Goal: Information Seeking & Learning: Find specific page/section

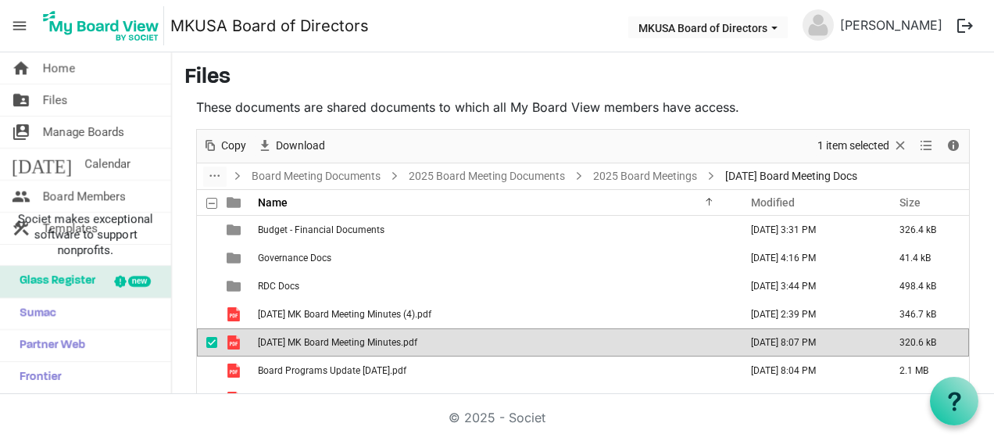
scroll to position [85, 0]
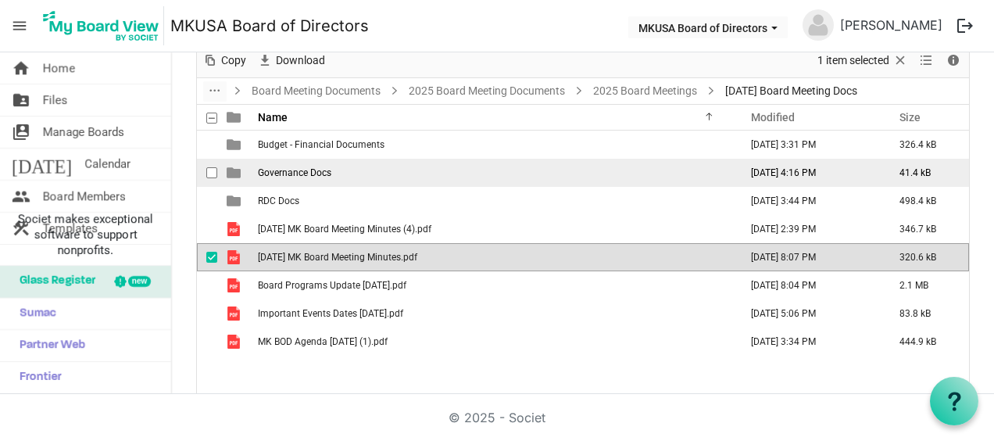
click at [324, 167] on span "Governance Docs" at bounding box center [294, 172] width 73 height 11
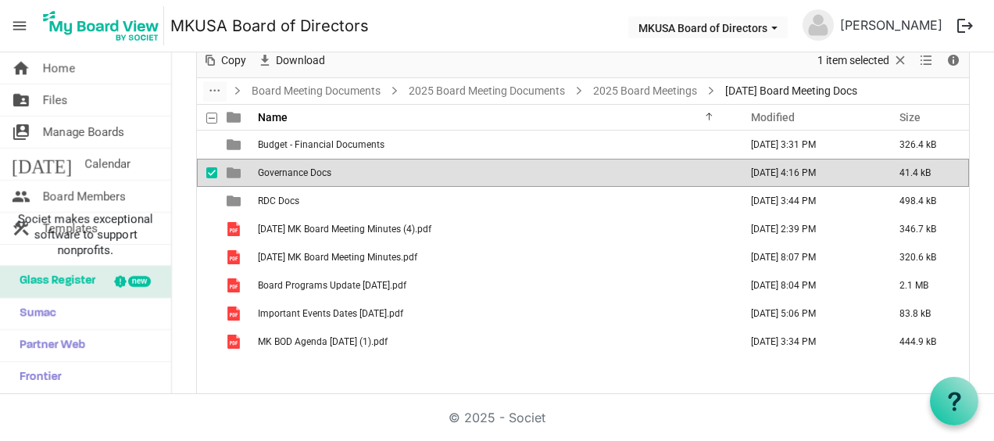
click at [324, 167] on span "Governance Docs" at bounding box center [294, 172] width 73 height 11
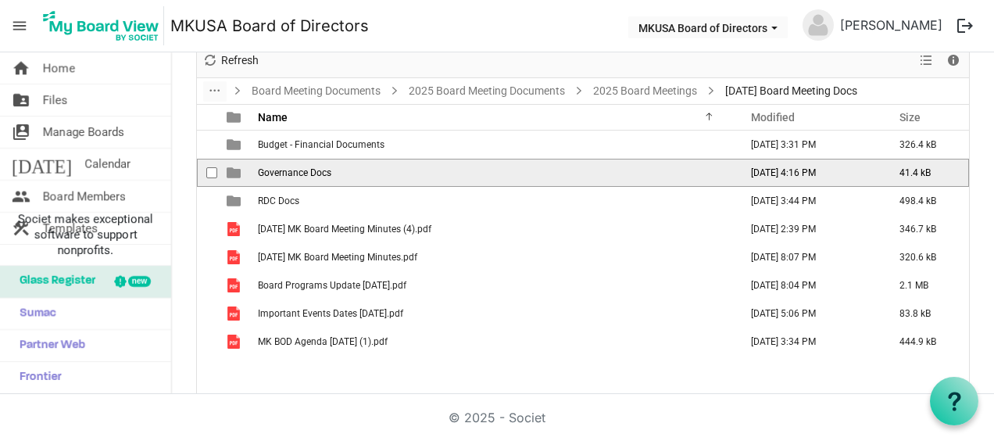
click at [324, 167] on span "Governance Docs" at bounding box center [294, 172] width 73 height 11
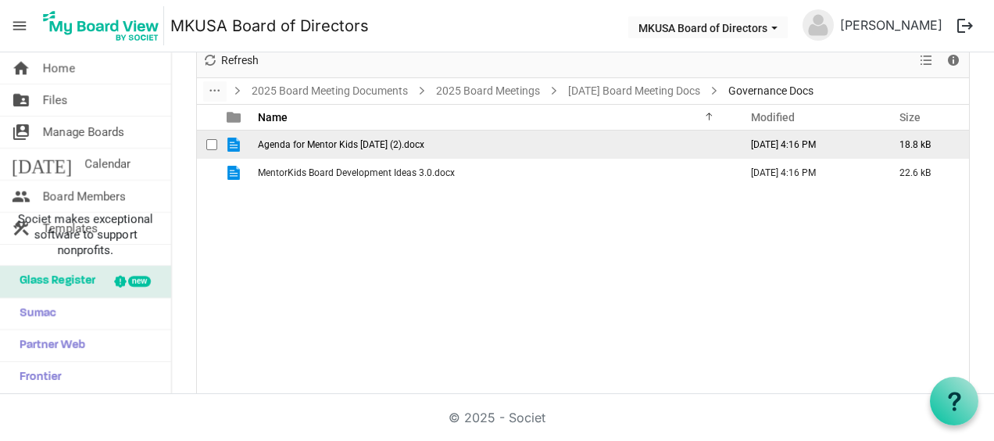
click at [314, 147] on span "Agenda for Mentor Kids 6-19-25 (2).docx" at bounding box center [341, 144] width 167 height 11
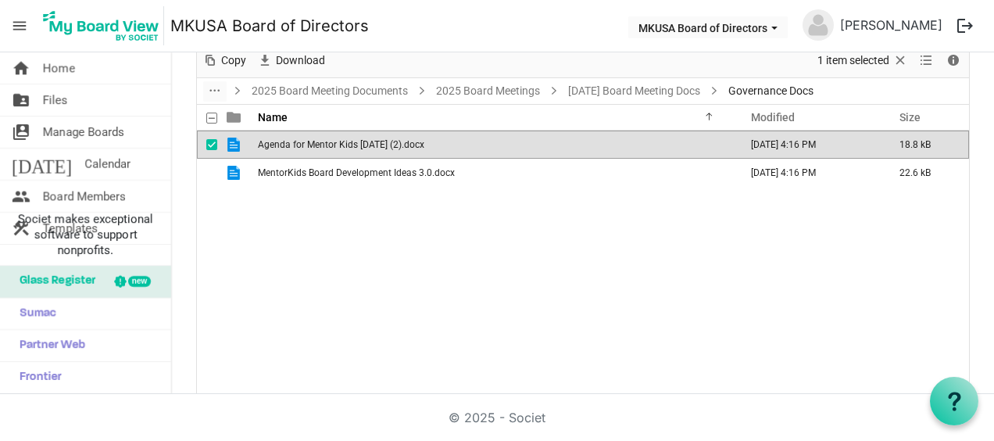
click at [314, 147] on span "Agenda for Mentor Kids 6-19-25 (2).docx" at bounding box center [341, 144] width 167 height 11
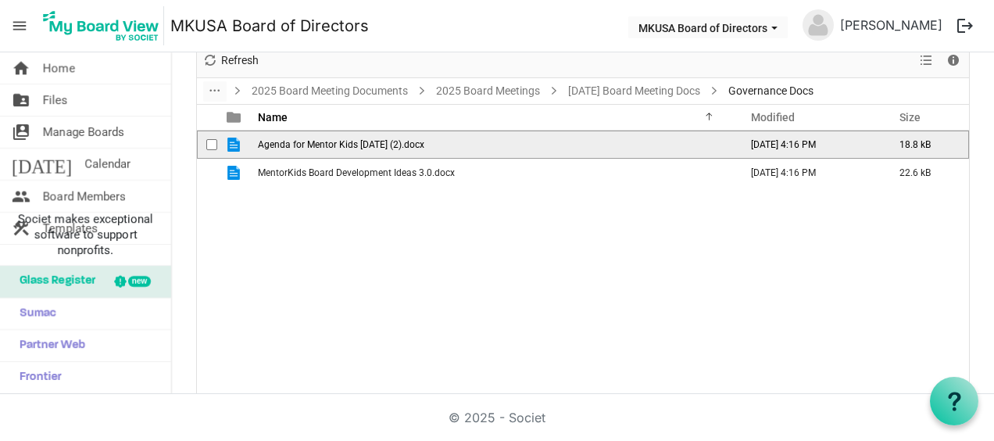
click at [314, 147] on span "Agenda for Mentor Kids 6-19-25 (2).docx" at bounding box center [341, 144] width 167 height 11
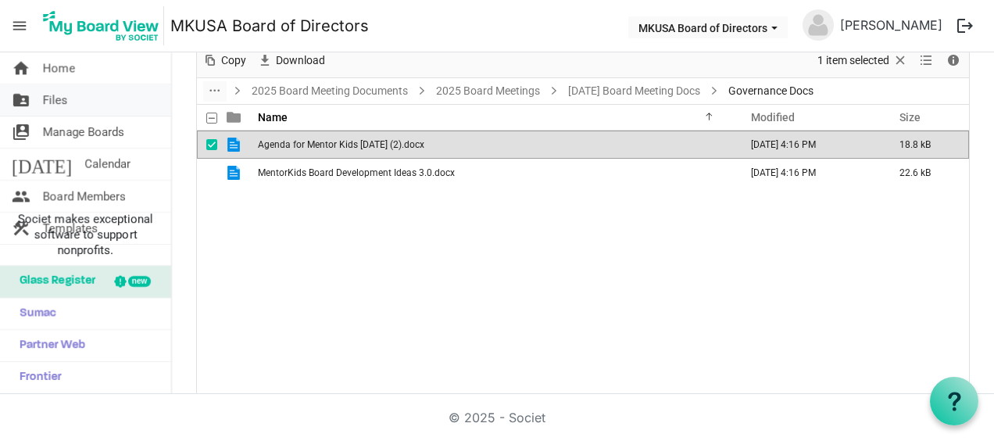
click at [77, 99] on link "folder_shared Files" at bounding box center [85, 99] width 171 height 31
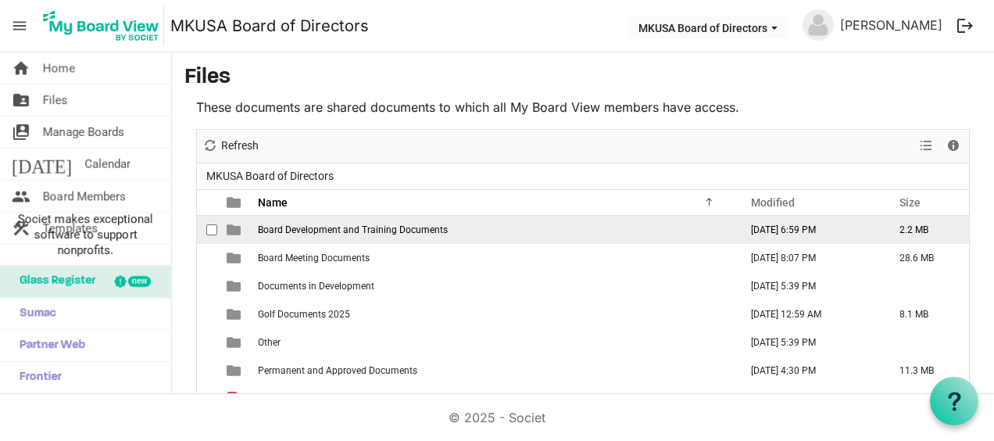
scroll to position [78, 0]
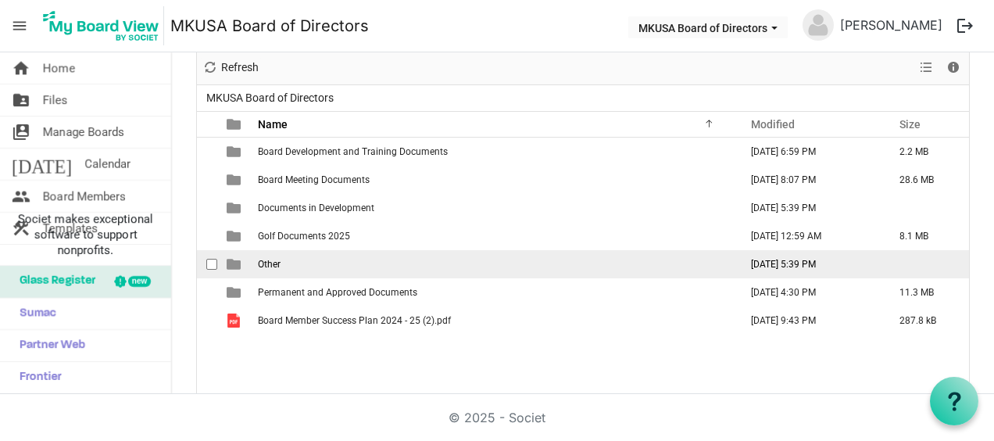
click at [259, 267] on span "Other" at bounding box center [269, 264] width 23 height 11
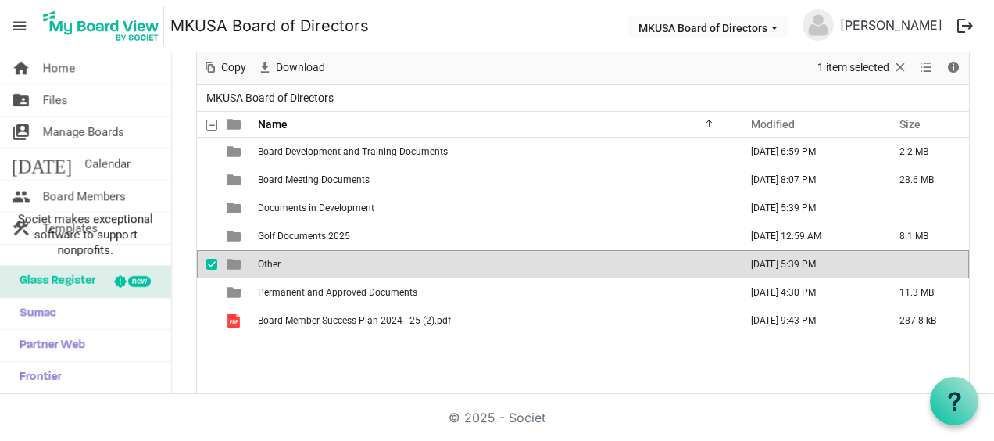
click at [259, 266] on span "Other" at bounding box center [269, 264] width 23 height 11
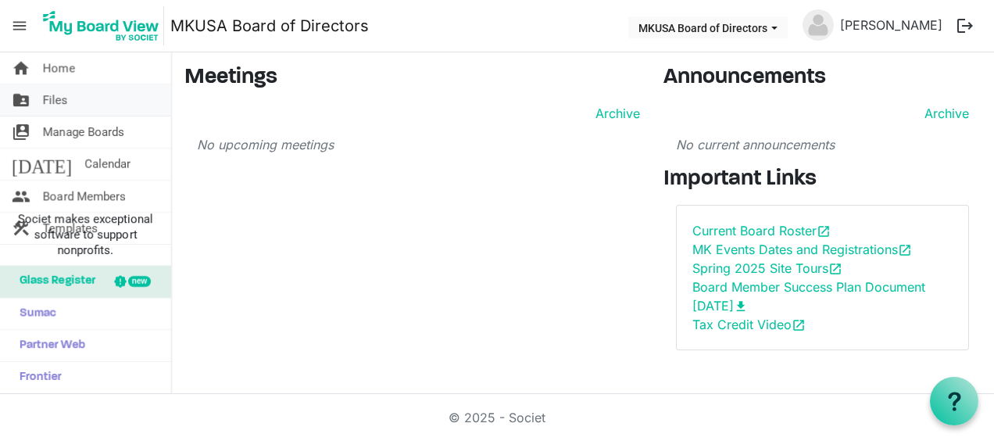
click at [94, 92] on link "folder_shared Files" at bounding box center [85, 99] width 171 height 31
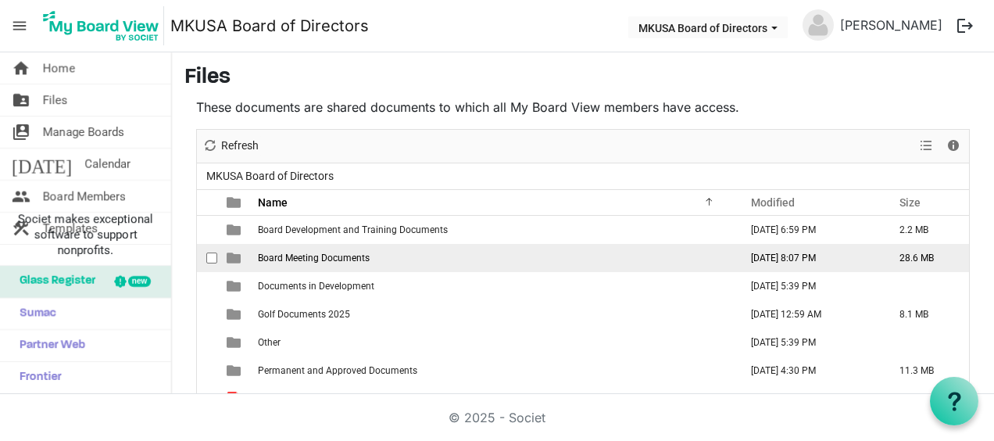
click at [403, 252] on td "Board Meeting Documents" at bounding box center [494, 258] width 482 height 28
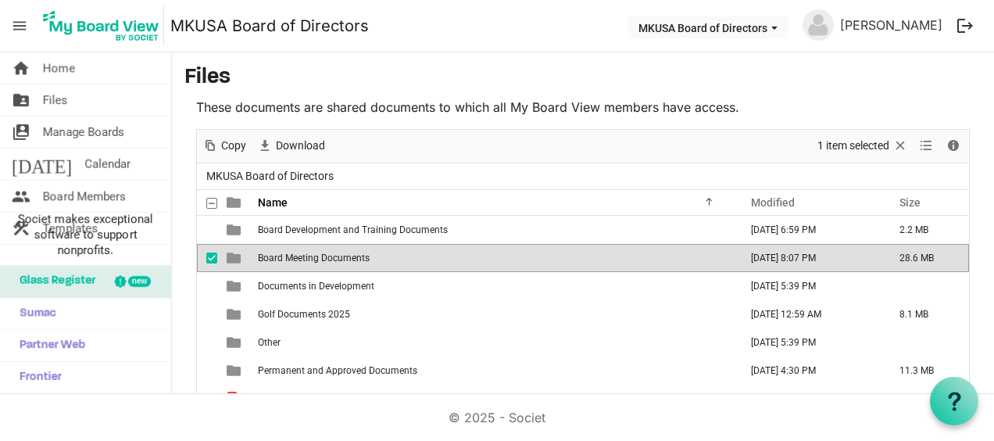
click at [403, 252] on td "Board Meeting Documents" at bounding box center [494, 258] width 482 height 28
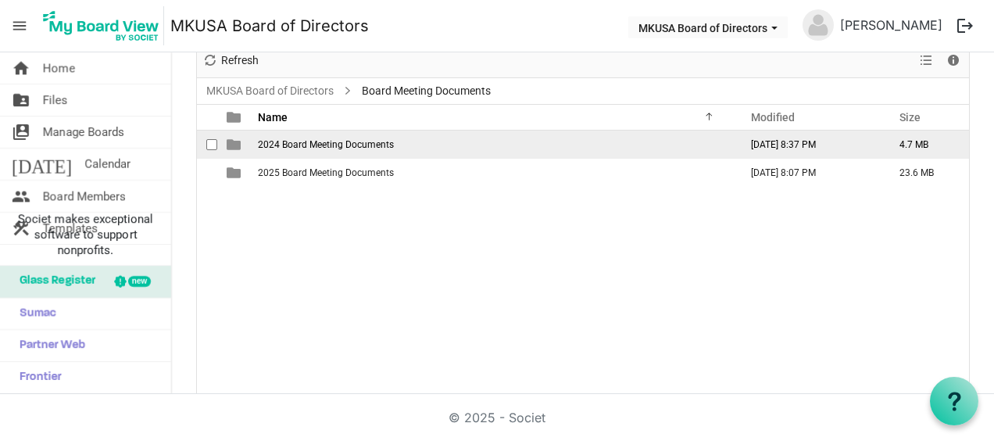
click at [375, 139] on span "2024 Board Meeting Documents" at bounding box center [326, 144] width 136 height 11
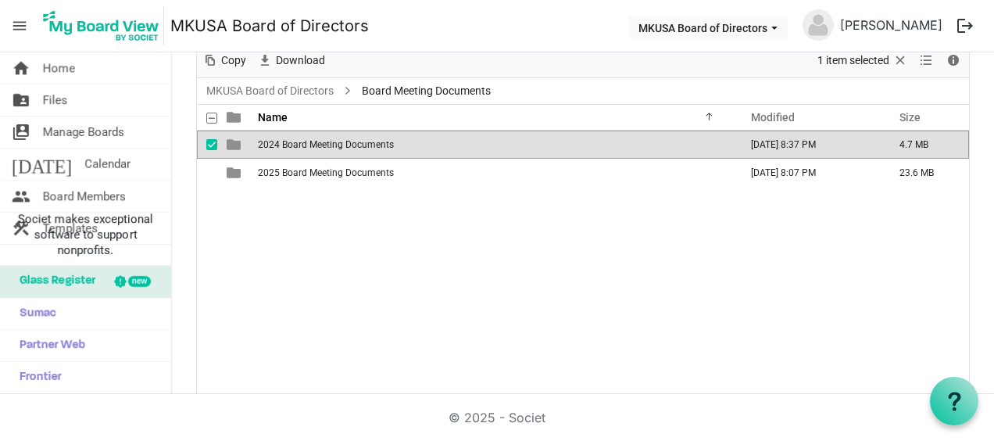
click at [375, 139] on span "2024 Board Meeting Documents" at bounding box center [326, 144] width 136 height 11
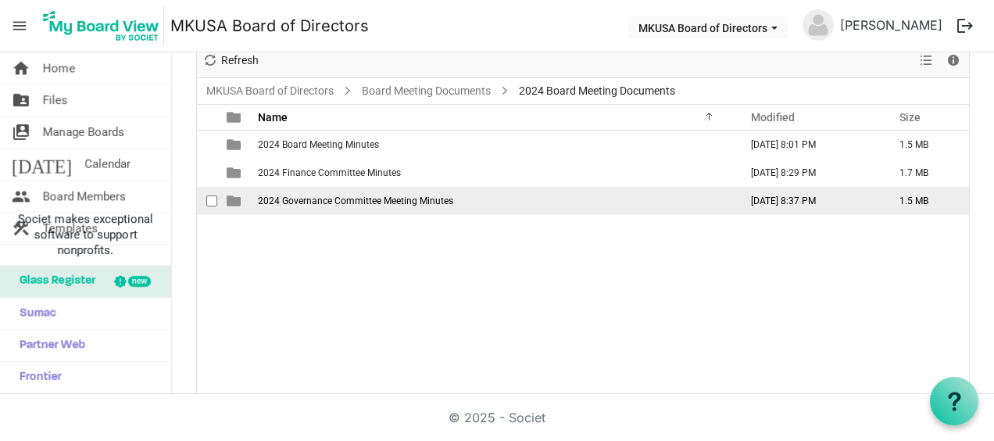
click at [369, 196] on span "2024 Governance Committee Meeting Minutes" at bounding box center [355, 200] width 195 height 11
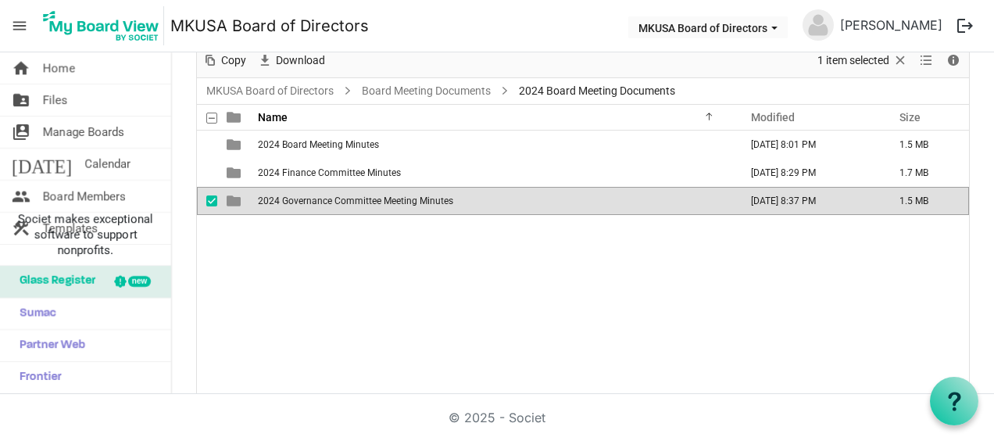
click at [369, 196] on span "2024 Governance Committee Meeting Minutes" at bounding box center [355, 200] width 195 height 11
click at [0, 0] on div at bounding box center [0, 0] width 0 height 0
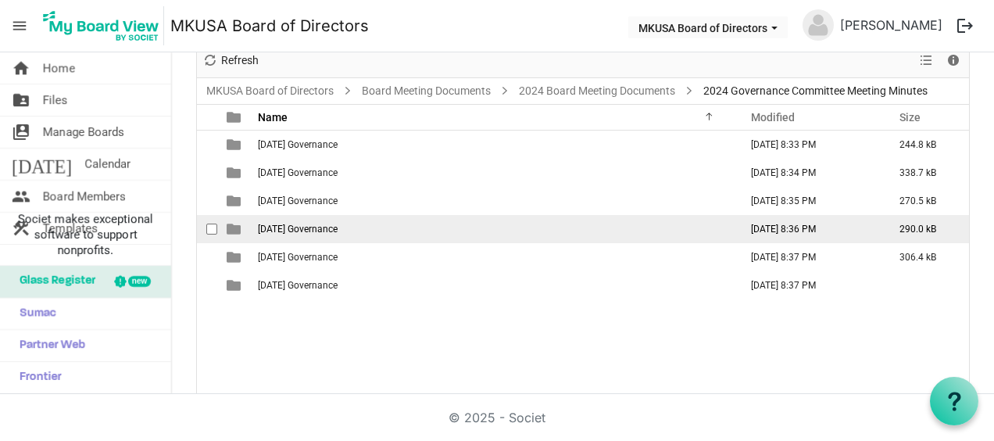
click at [338, 229] on span "[DATE] Governance" at bounding box center [298, 229] width 80 height 11
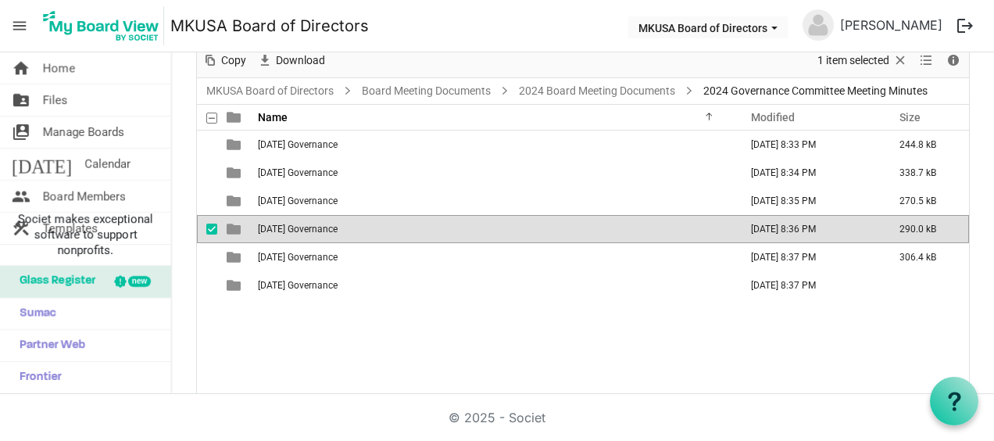
click at [338, 229] on span "[DATE] Governance" at bounding box center [298, 229] width 80 height 11
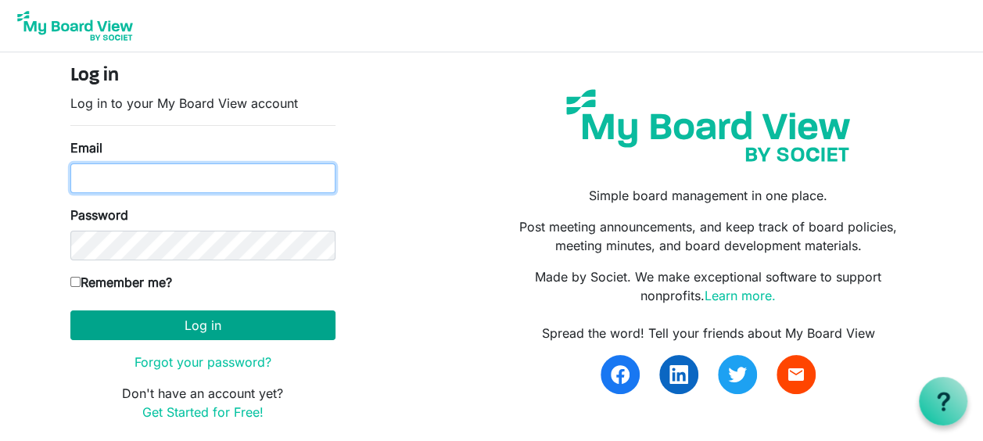
type input "diane.e.erhart@gmail.com"
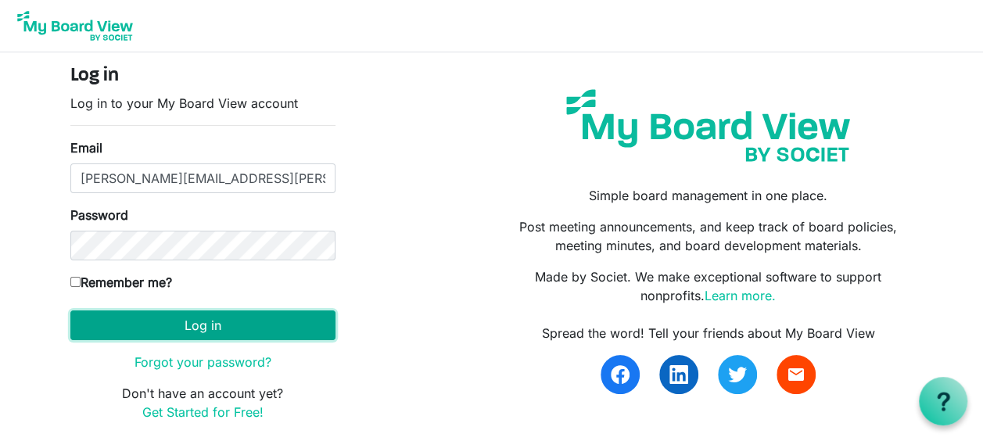
click at [199, 331] on button "Log in" at bounding box center [202, 325] width 265 height 30
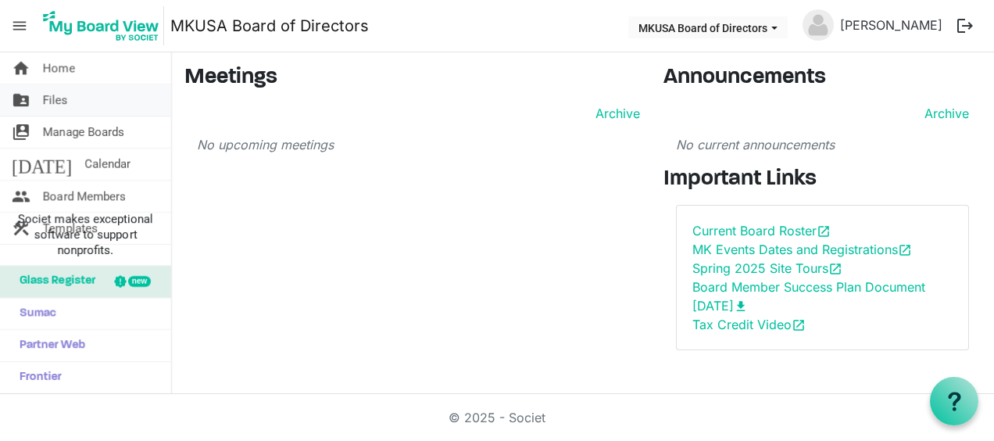
click at [92, 95] on link "folder_shared Files" at bounding box center [85, 99] width 171 height 31
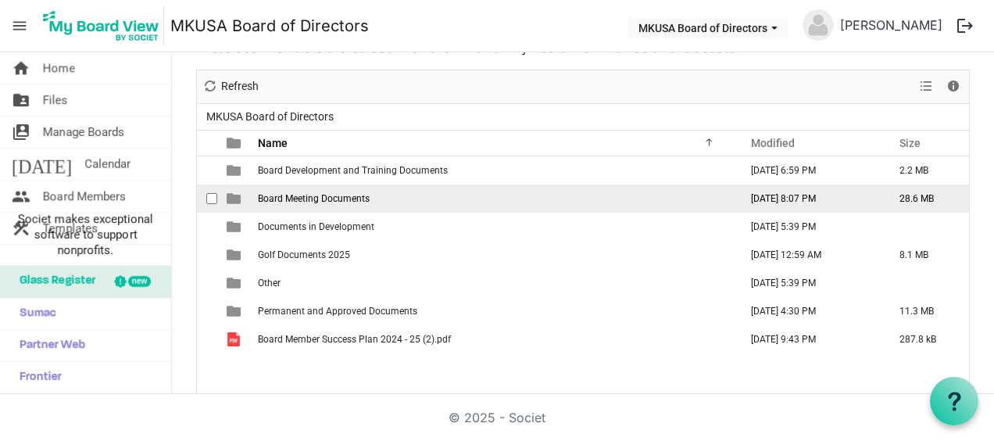
scroll to position [78, 0]
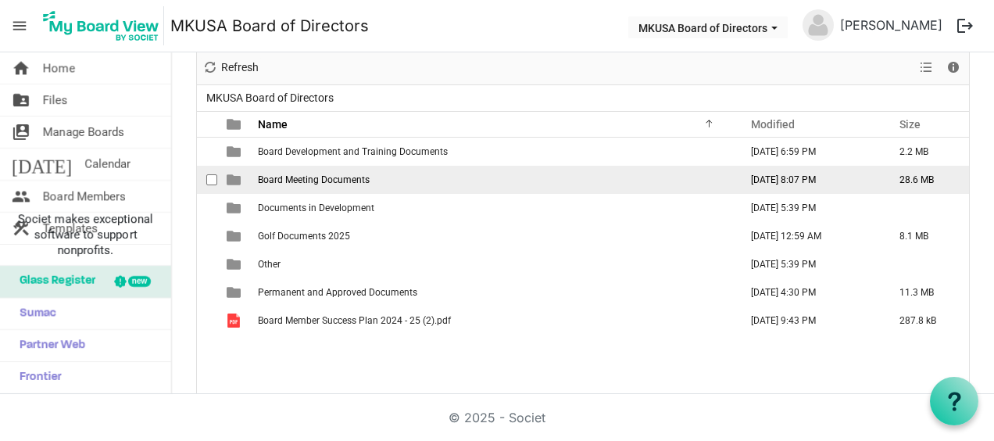
click at [262, 182] on span "Board Meeting Documents" at bounding box center [314, 179] width 112 height 11
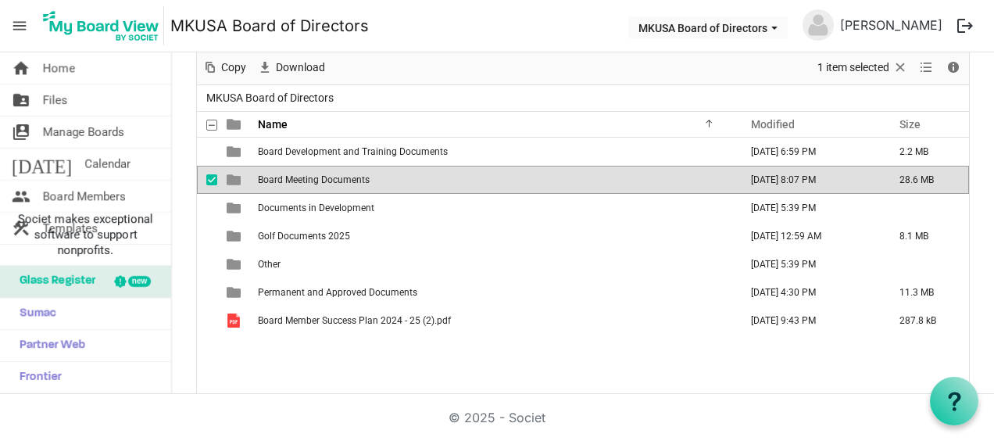
click at [262, 182] on span "Board Meeting Documents" at bounding box center [314, 179] width 112 height 11
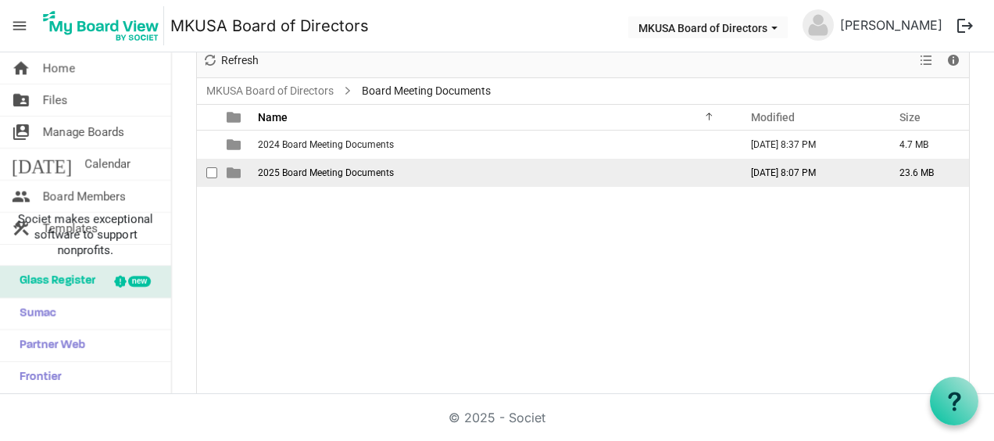
click at [264, 174] on span "2025 Board Meeting Documents" at bounding box center [326, 172] width 136 height 11
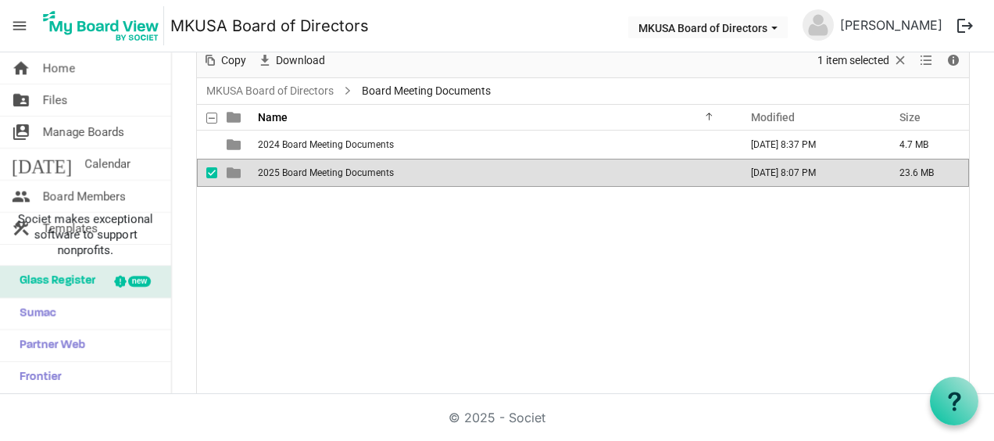
click at [264, 174] on span "2025 Board Meeting Documents" at bounding box center [326, 172] width 136 height 11
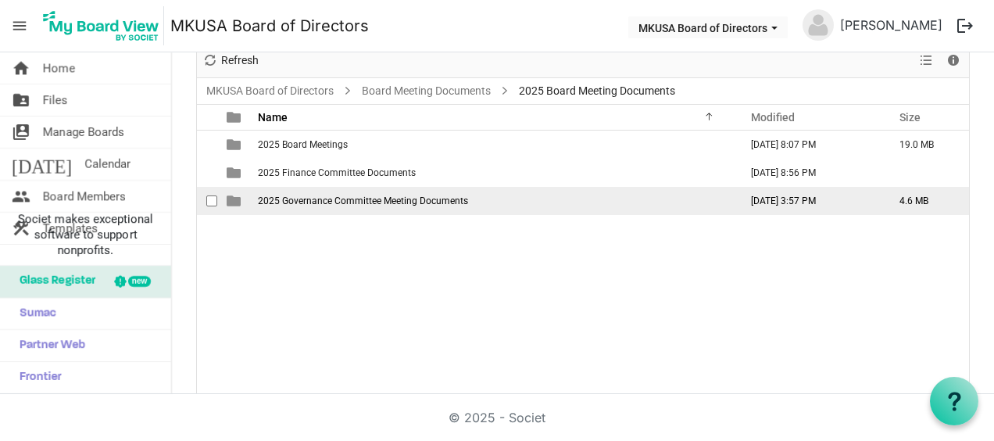
click at [296, 200] on span "2025 Governance Committee Meeting Documents" at bounding box center [363, 200] width 210 height 11
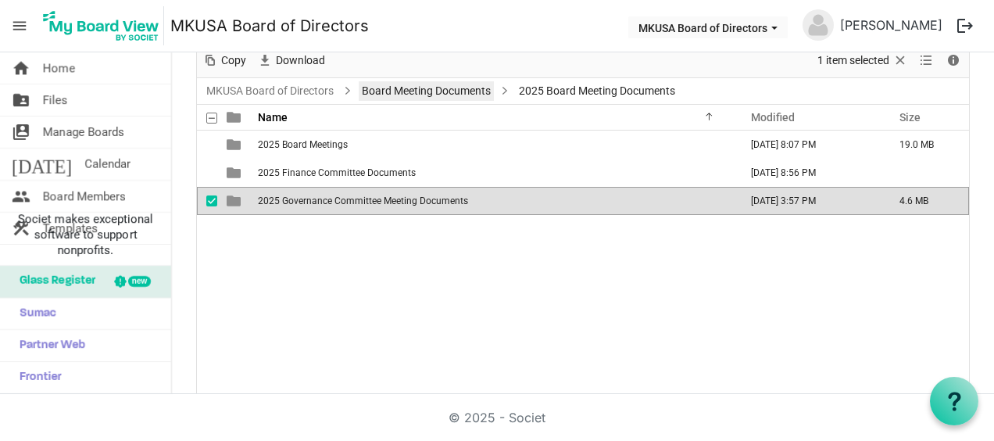
click at [424, 93] on link "Board Meeting Documents" at bounding box center [426, 91] width 135 height 20
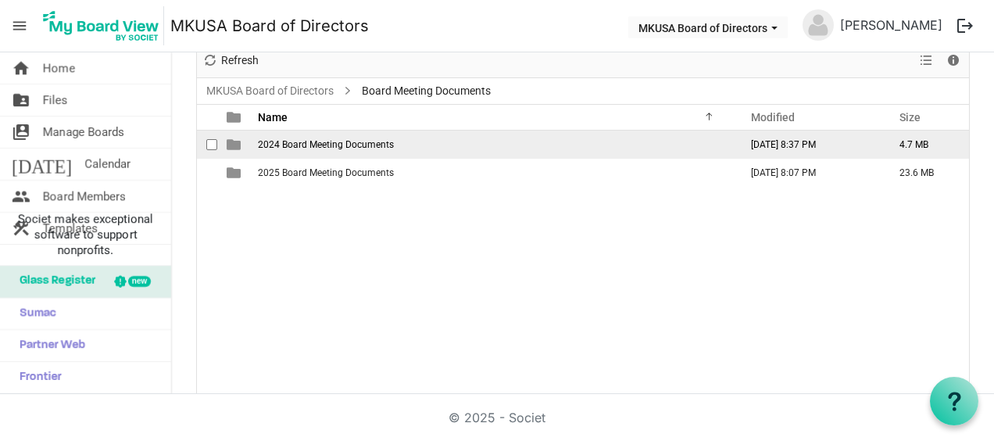
click at [364, 144] on span "2024 Board Meeting Documents" at bounding box center [326, 144] width 136 height 11
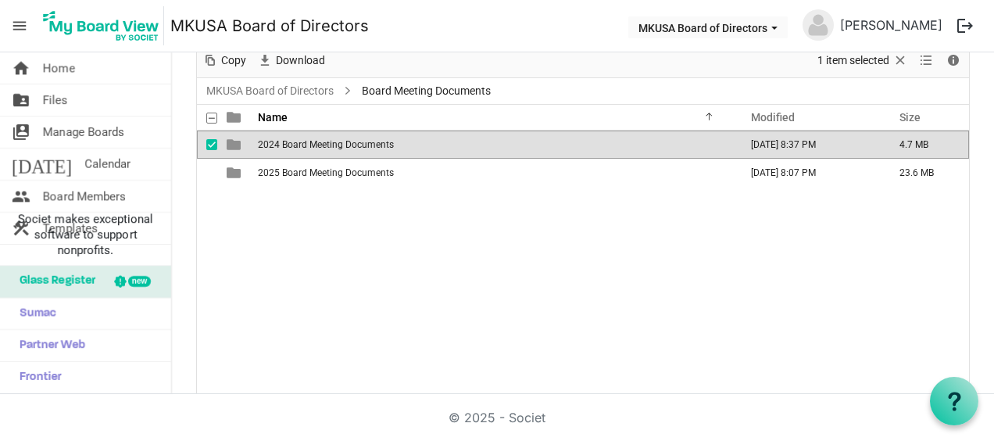
click at [364, 144] on span "2024 Board Meeting Documents" at bounding box center [326, 144] width 136 height 11
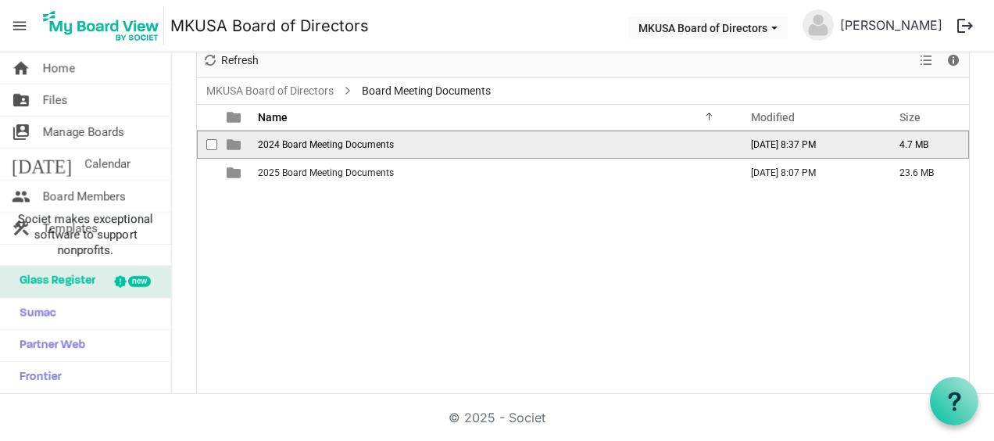
click at [364, 144] on span "2024 Board Meeting Documents" at bounding box center [326, 144] width 136 height 11
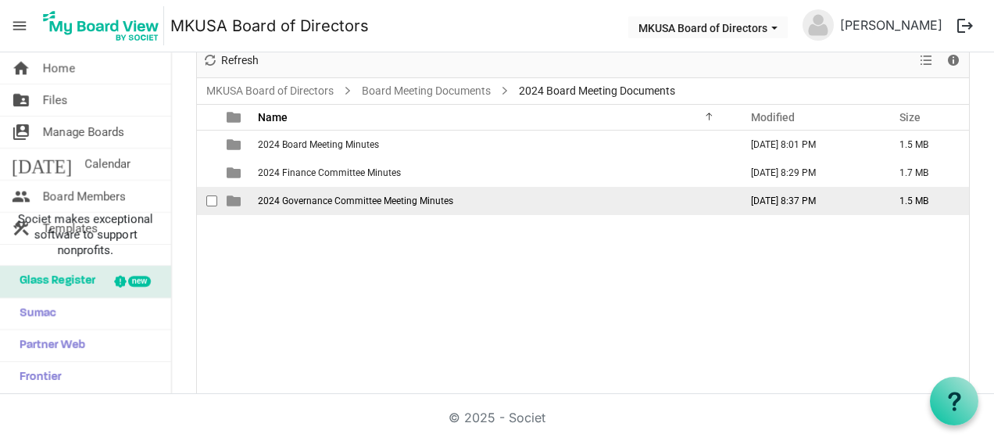
click at [372, 197] on span "2024 Governance Committee Meeting Minutes" at bounding box center [355, 200] width 195 height 11
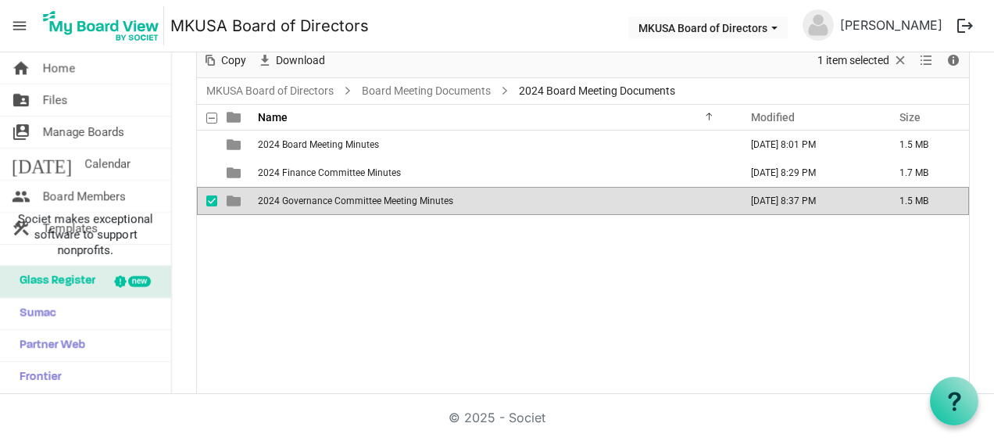
click at [371, 197] on span "2024 Governance Committee Meeting Minutes" at bounding box center [355, 200] width 195 height 11
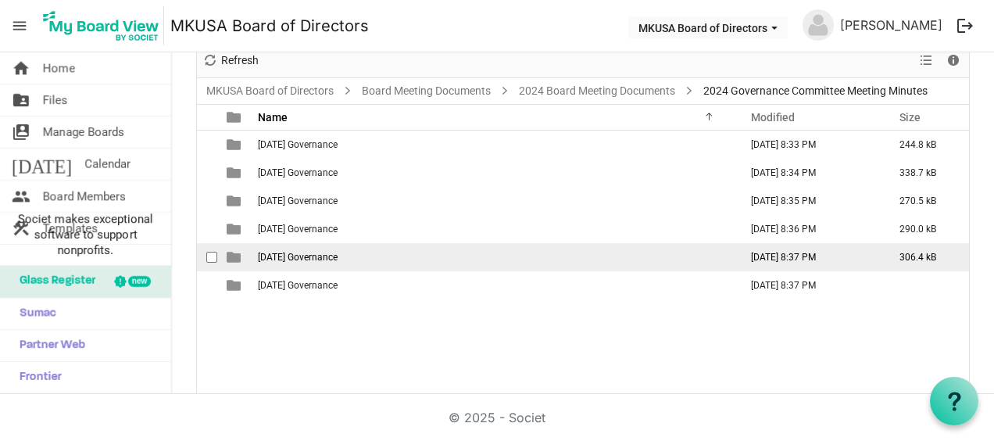
click at [338, 252] on span "[DATE] Governance" at bounding box center [298, 257] width 80 height 11
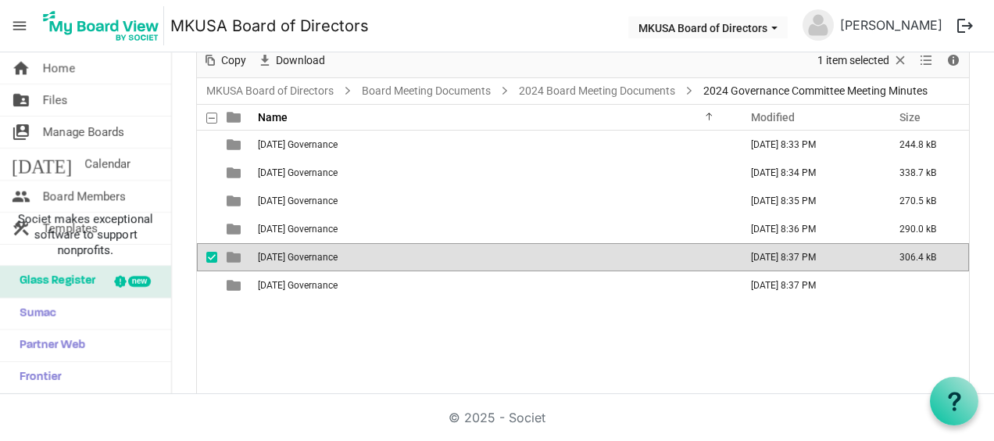
click at [338, 253] on span "[DATE] Governance" at bounding box center [298, 257] width 80 height 11
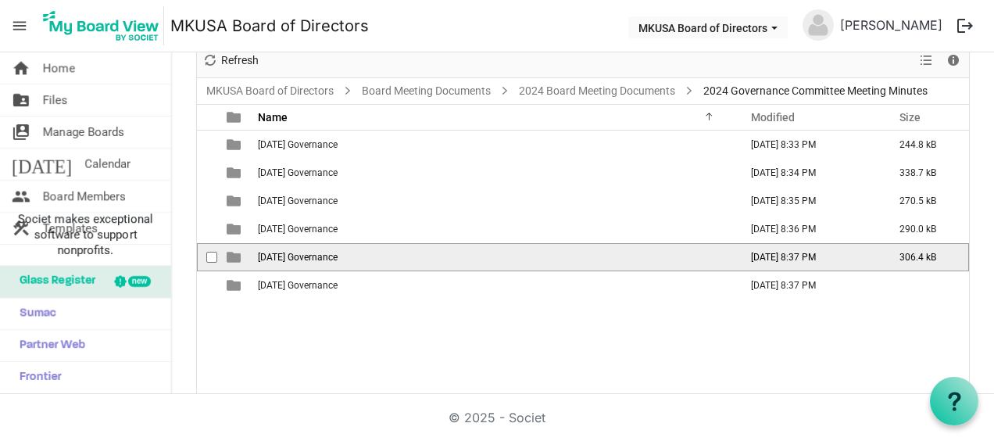
click at [338, 253] on span "[DATE] Governance" at bounding box center [298, 257] width 80 height 11
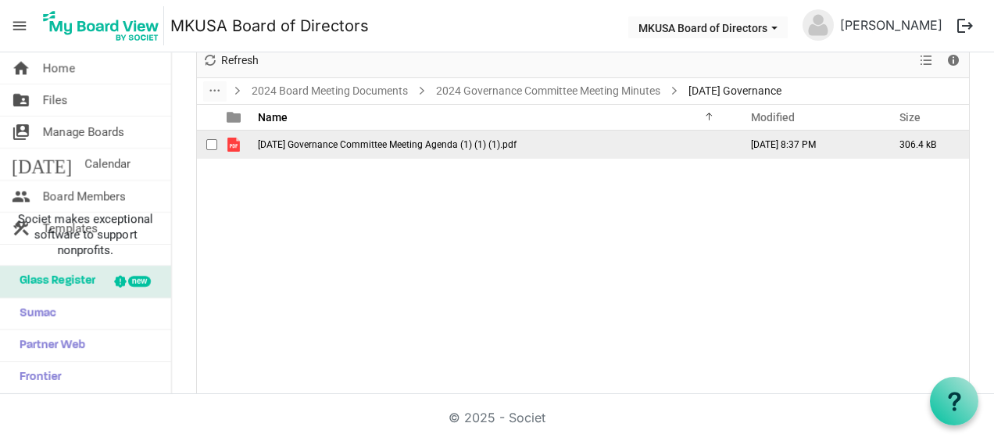
click at [324, 141] on span "[DATE] Governance Committee Meeting Agenda (1) (1) (1).pdf" at bounding box center [387, 144] width 259 height 11
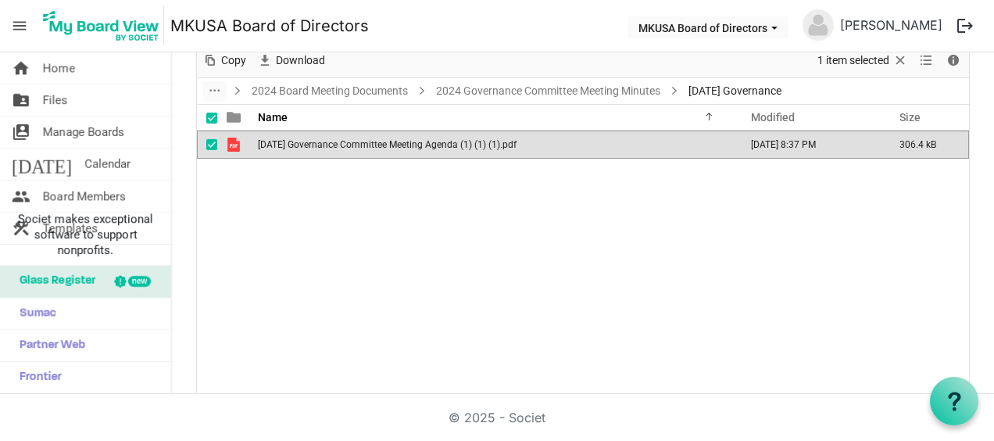
click at [324, 141] on span "[DATE] Governance Committee Meeting Agenda (1) (1) (1).pdf" at bounding box center [387, 144] width 259 height 11
